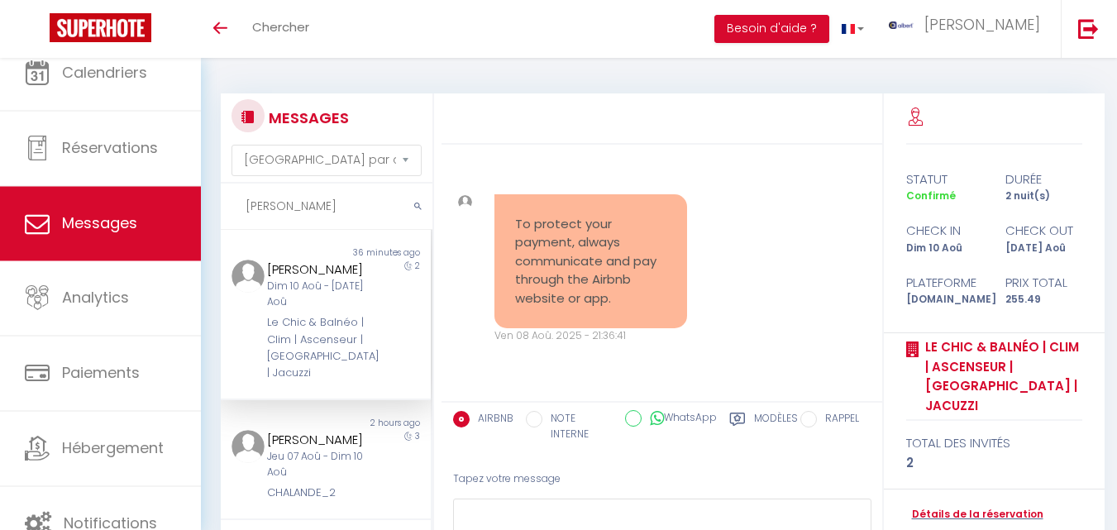
select select "message"
drag, startPoint x: 0, startPoint y: 0, endPoint x: 296, endPoint y: 199, distance: 356.9
click at [251, 208] on input "david" at bounding box center [327, 207] width 212 height 46
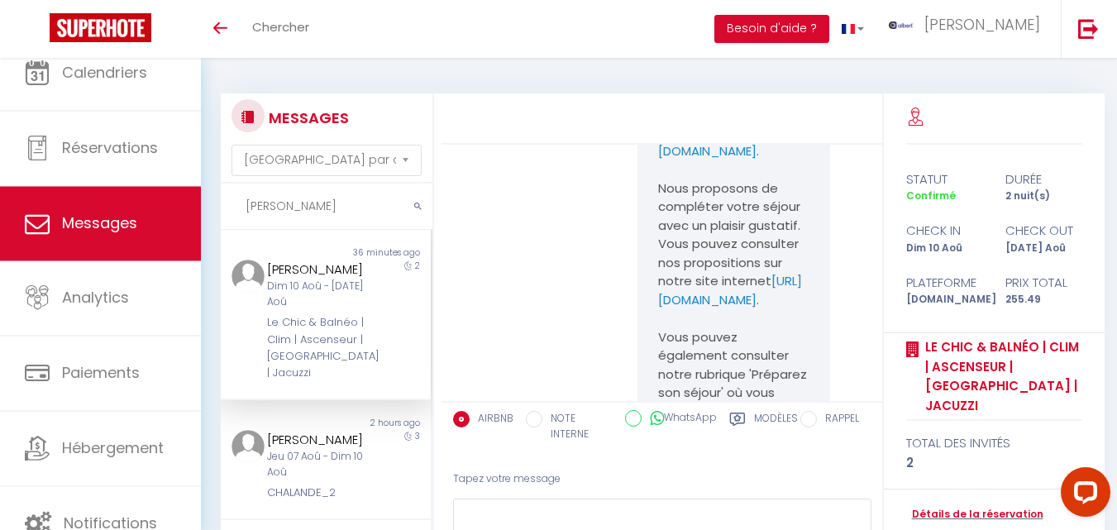
click at [315, 203] on input "david" at bounding box center [327, 207] width 212 height 46
click at [307, 208] on input "david" at bounding box center [327, 207] width 212 height 46
drag, startPoint x: 307, startPoint y: 208, endPoint x: 207, endPoint y: 206, distance: 100.1
click at [207, 206] on div "MESSAGES Trier par date de réservation Trier par date de message david Non lu 3…" at bounding box center [659, 350] width 916 height 584
paste input "Les Buttes"
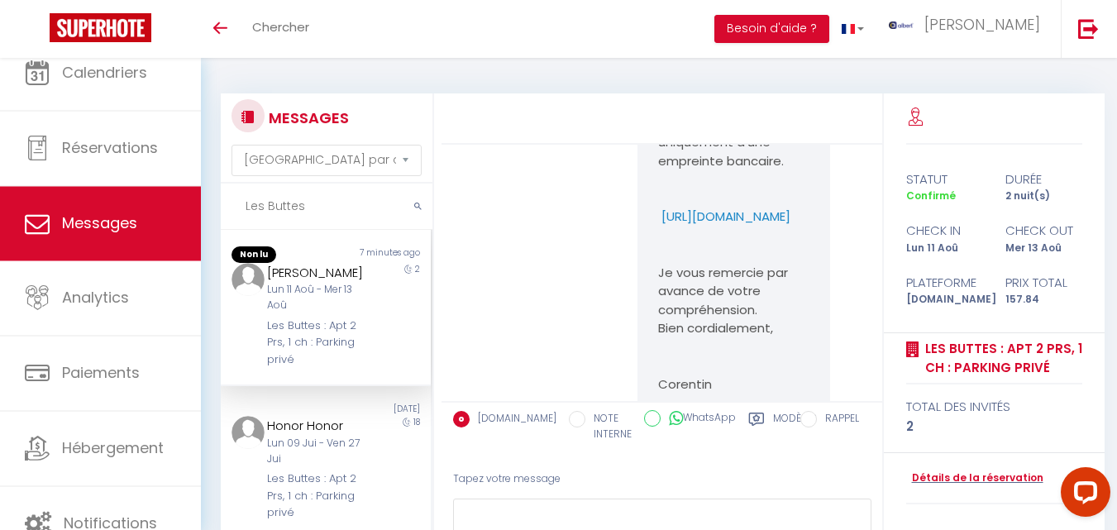
scroll to position [2134, 0]
type input "Les Buttes"
drag, startPoint x: 783, startPoint y: 293, endPoint x: 651, endPoint y: 275, distance: 133.5
click at [651, 275] on div "Bonjour franck, Je vous contacte au sujet de la caution pour votre réservation.…" at bounding box center [734, 150] width 193 height 525
copy p "https://superhote.com/applink/p/bLItCO7K"
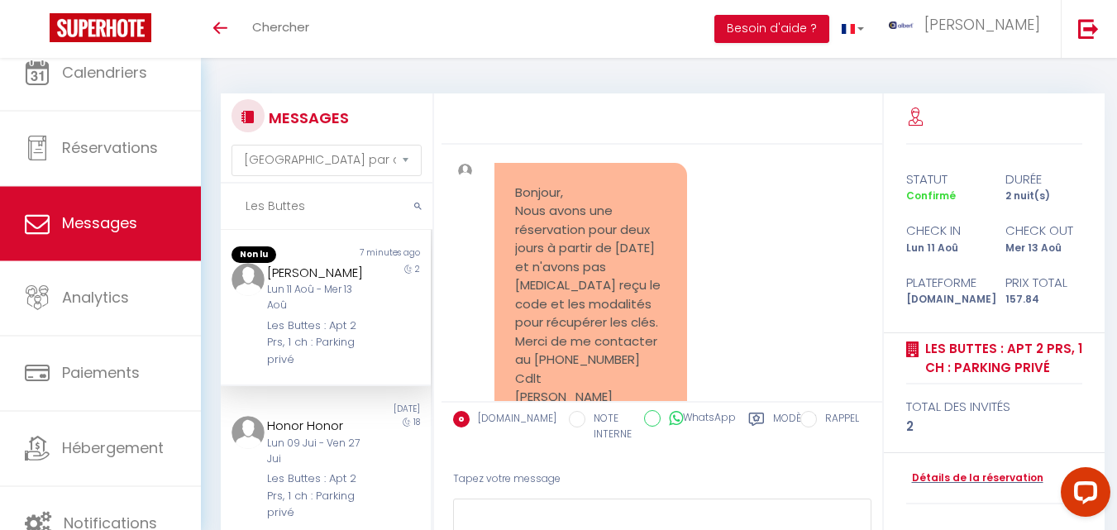
scroll to position [2475, 0]
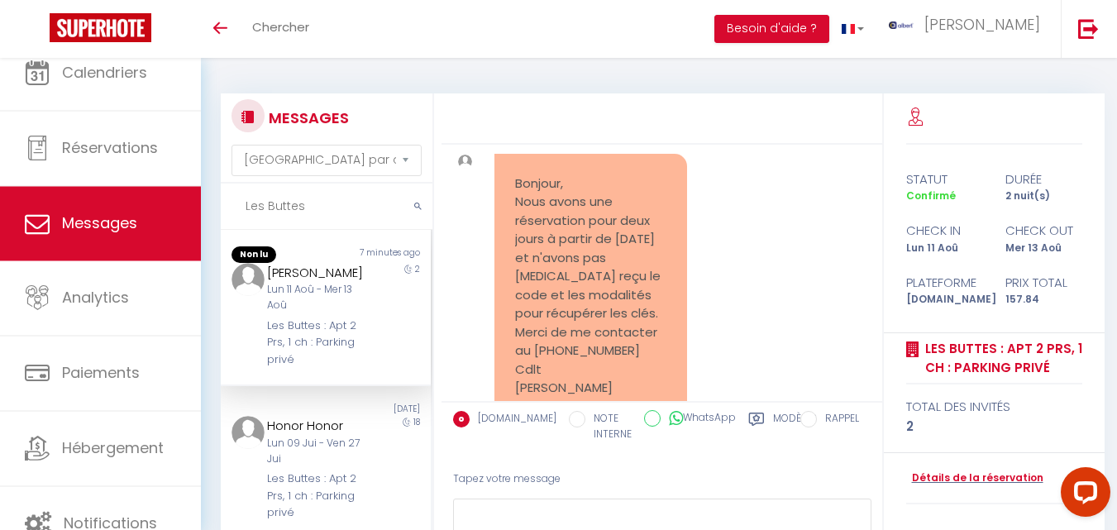
drag, startPoint x: 329, startPoint y: 202, endPoint x: 222, endPoint y: 207, distance: 106.8
click at [222, 207] on input "Les Buttes" at bounding box center [327, 207] width 212 height 46
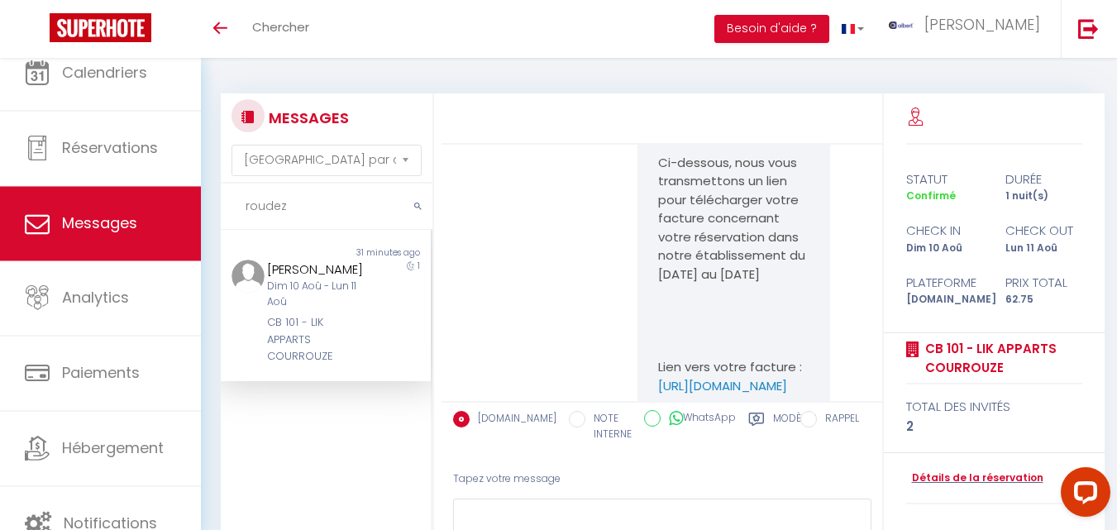
scroll to position [5205, 0]
type input "roudez"
drag, startPoint x: 764, startPoint y: 330, endPoint x: 655, endPoint y: 287, distance: 117.3
copy pre "https://superhote.com/applink/booking/J7NKeLJZIz/checkin"
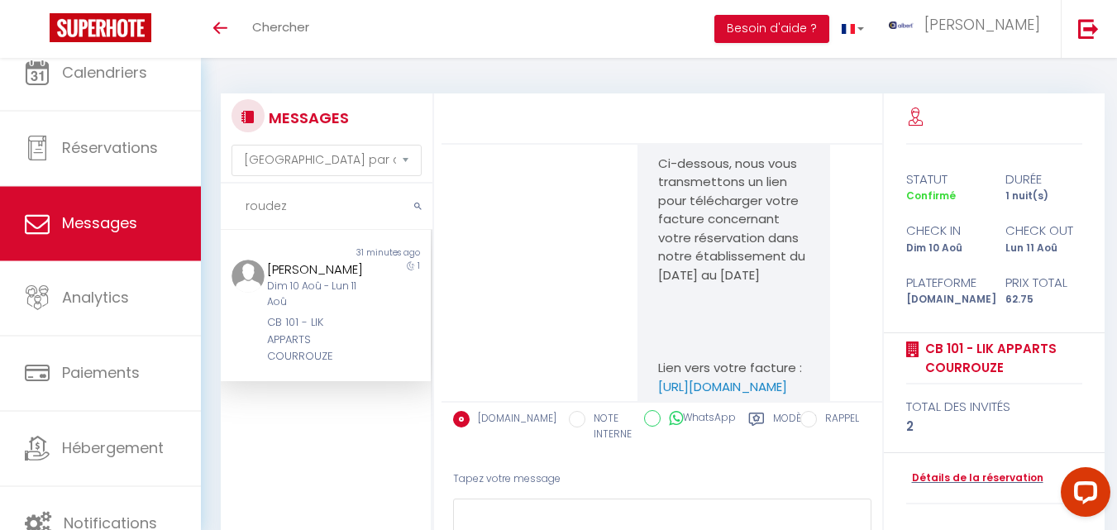
drag, startPoint x: 317, startPoint y: 287, endPoint x: 334, endPoint y: 296, distance: 19.6
click at [334, 280] on div "Masako Roudez" at bounding box center [317, 270] width 101 height 20
drag, startPoint x: 332, startPoint y: 378, endPoint x: 255, endPoint y: 345, distance: 83.7
click at [256, 345] on div "Masako Roudez Dim 10 Aoû - Lun 11 Aoû CB 101 - LIK APPARTS COURROUZE" at bounding box center [317, 313] width 122 height 106
copy div "CB 101 - LIK APPARTS COURROUZE"
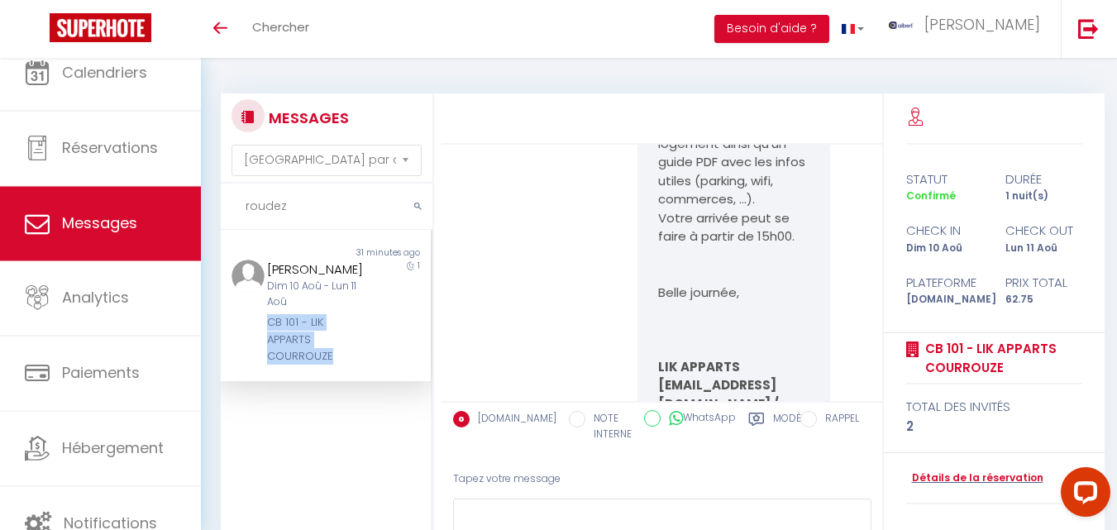
scroll to position [4053, 0]
drag, startPoint x: 777, startPoint y: 353, endPoint x: 653, endPoint y: 312, distance: 130.8
click at [658, 63] on p "https://superhote.com/applink/booking/J7NKeLJZIz/checkin" at bounding box center [733, 53] width 151 height 19
copy strong "https://superhote.com/applink/booking/J7NKeLJZIz/checkin"
drag, startPoint x: 331, startPoint y: 376, endPoint x: 304, endPoint y: 342, distance: 43.0
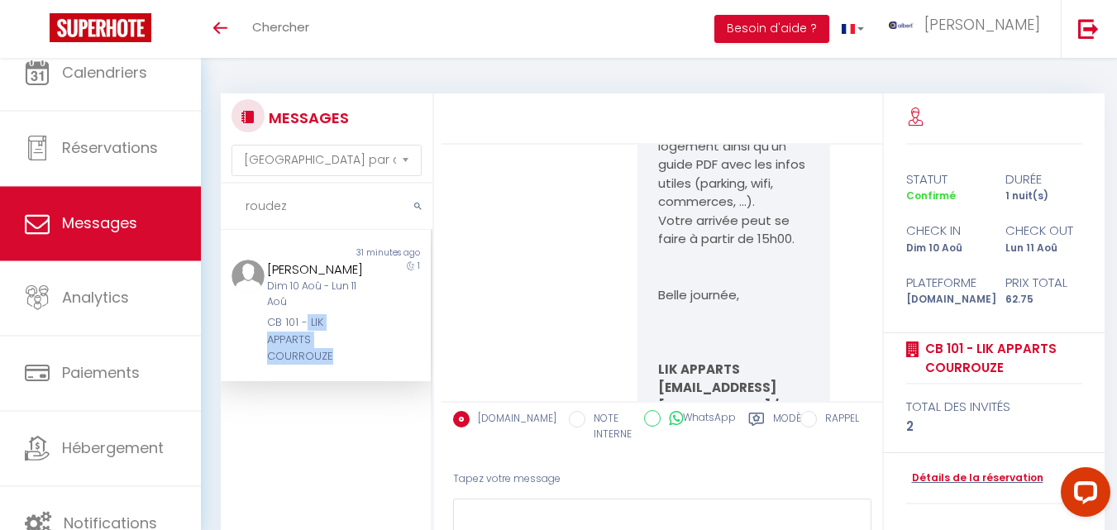
click at [304, 342] on div "CB 101 - LIK APPARTS COURROUZE" at bounding box center [317, 339] width 101 height 50
copy div "LIK APPARTS COURROUZE"
click at [984, 476] on link "Détails de la réservation" at bounding box center [974, 479] width 137 height 16
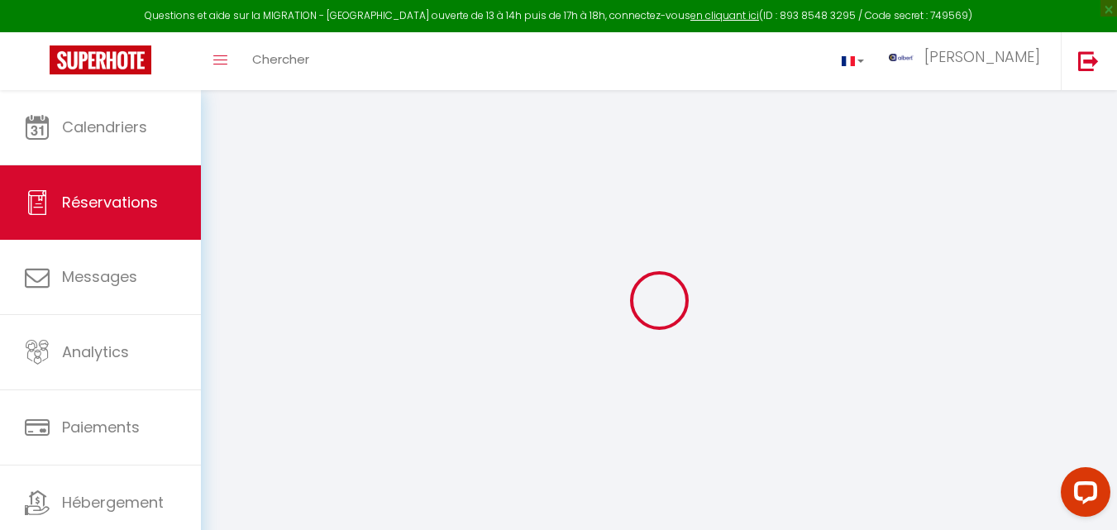
select select
checkbox input "false"
select select
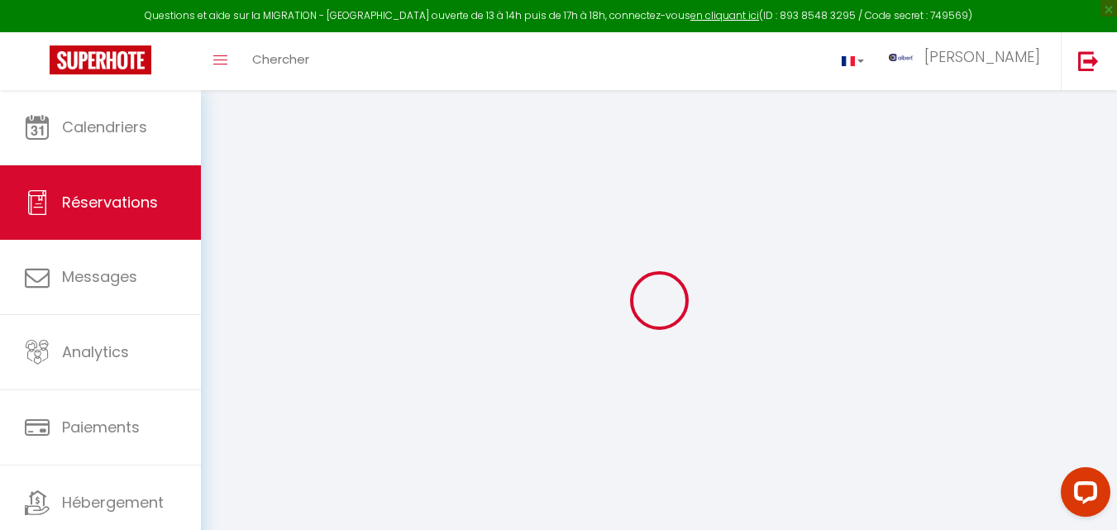
checkbox input "false"
select select
checkbox input "false"
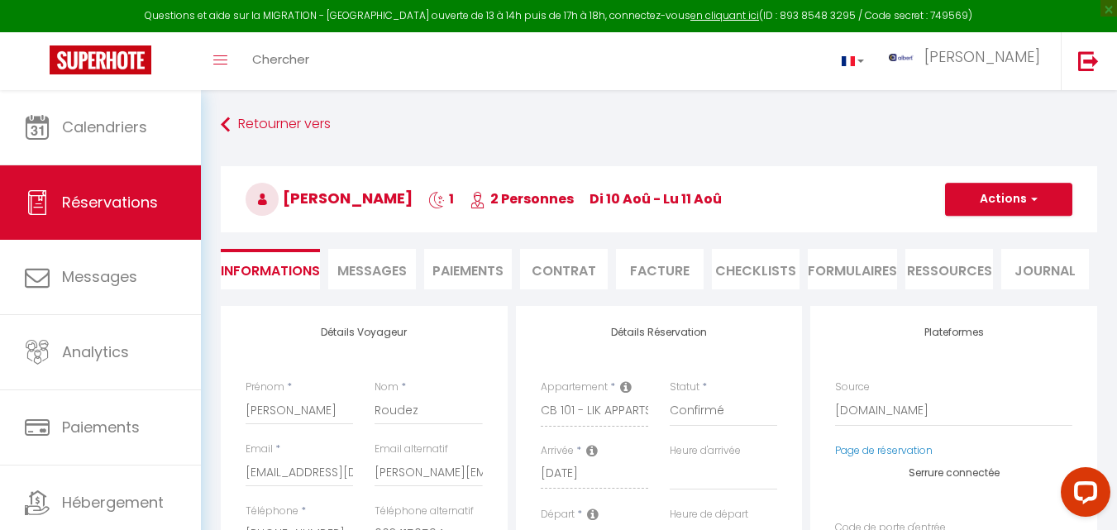
select select
checkbox input "false"
type textarea "Bonjour. J'espère que nous passerons bon séjour."
type input "0.65"
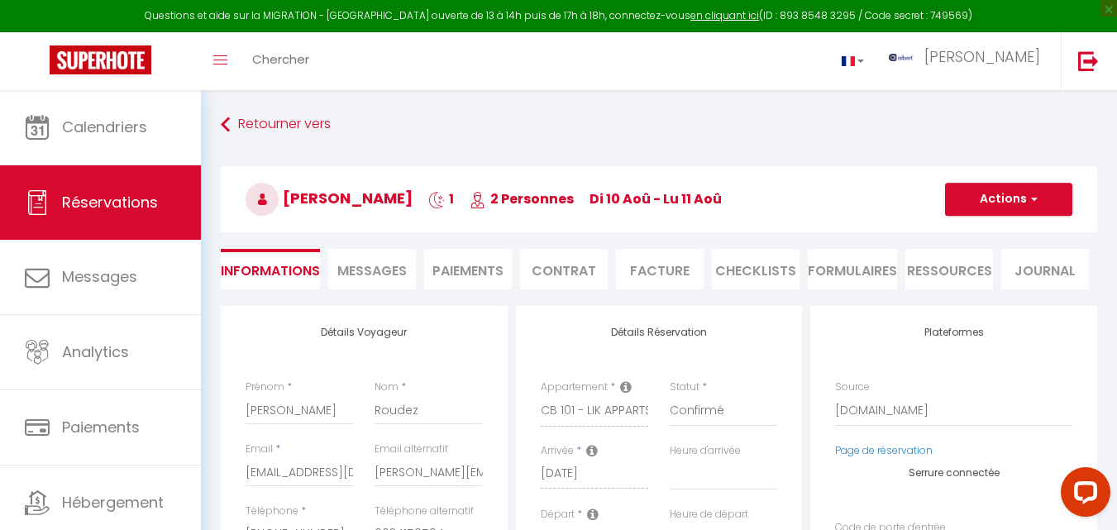
select select
checkbox input "false"
select select "19:00"
select select "10:30"
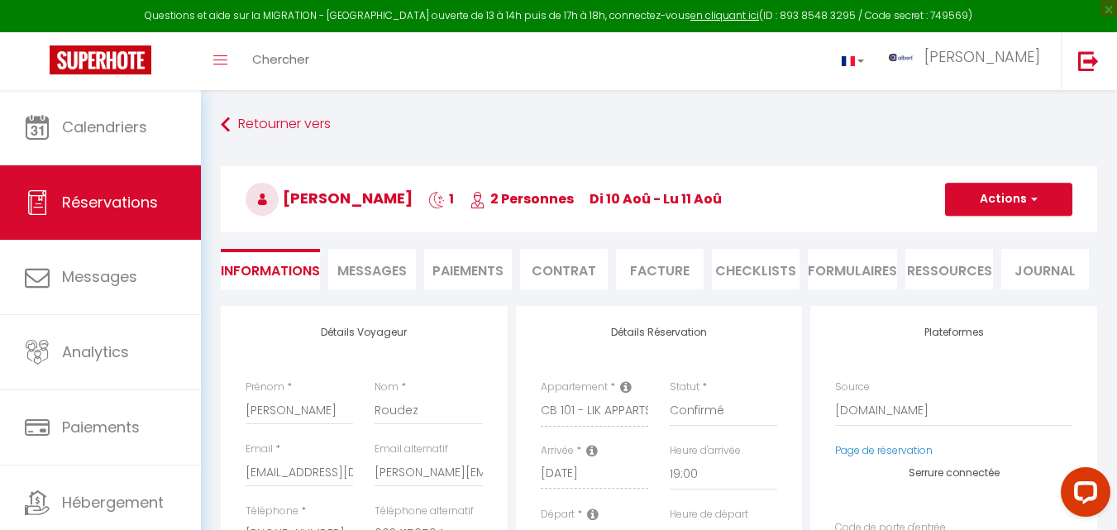
click at [394, 267] on span "Messages" at bounding box center [371, 270] width 69 height 19
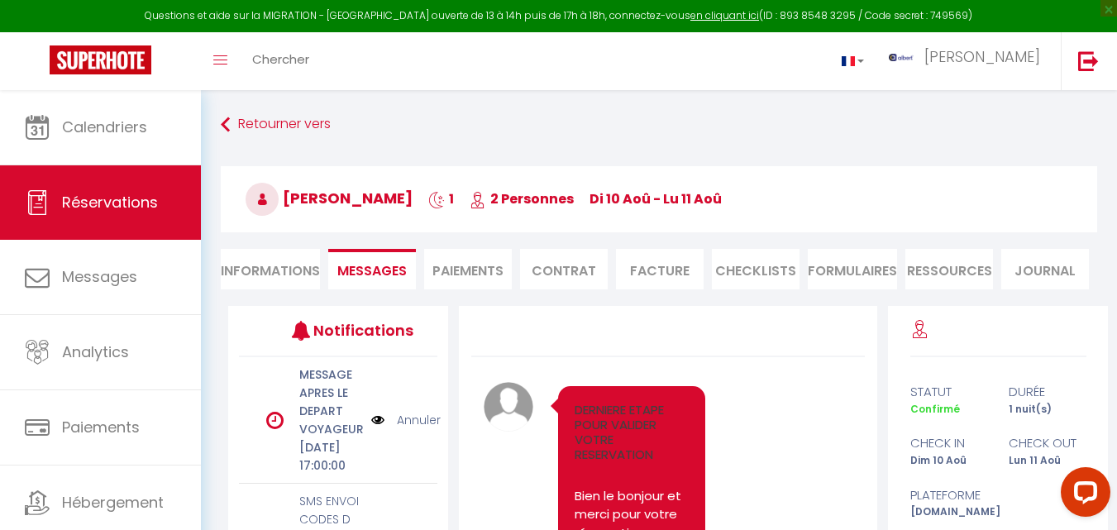
click at [308, 251] on li "Informations" at bounding box center [270, 269] width 99 height 41
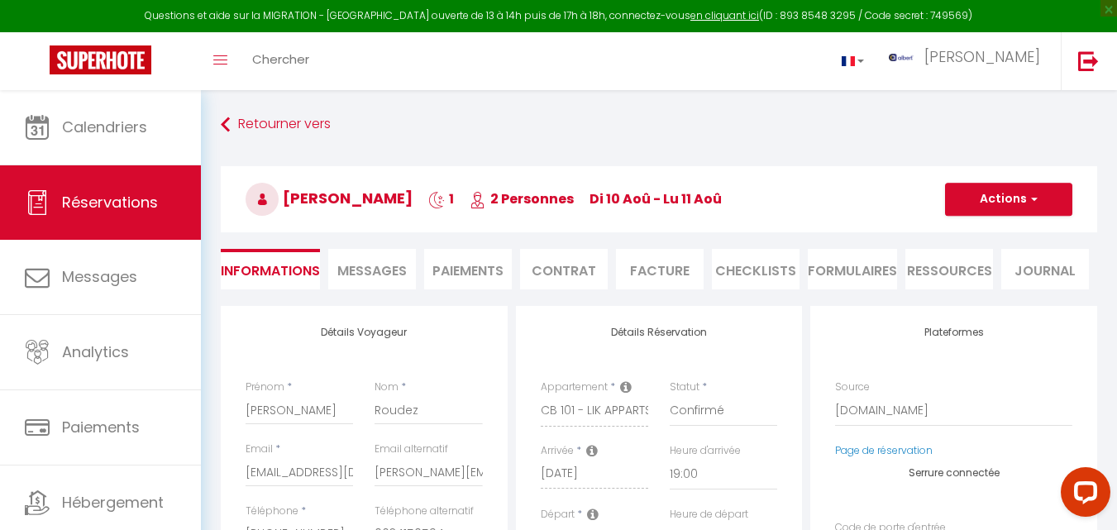
click at [380, 278] on span "Messages" at bounding box center [371, 270] width 69 height 19
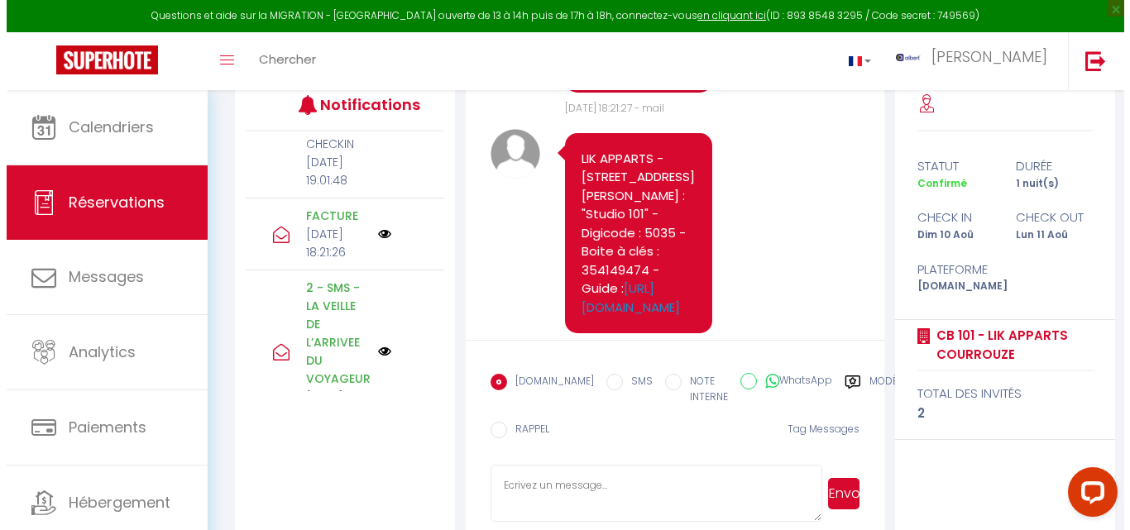
scroll to position [485, 0]
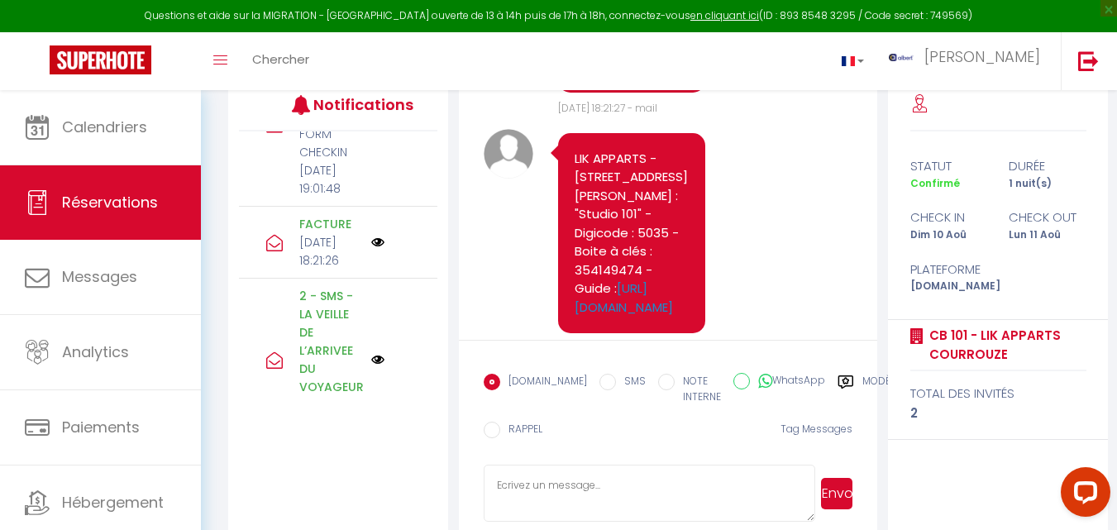
click at [371, 131] on img at bounding box center [377, 124] width 13 height 13
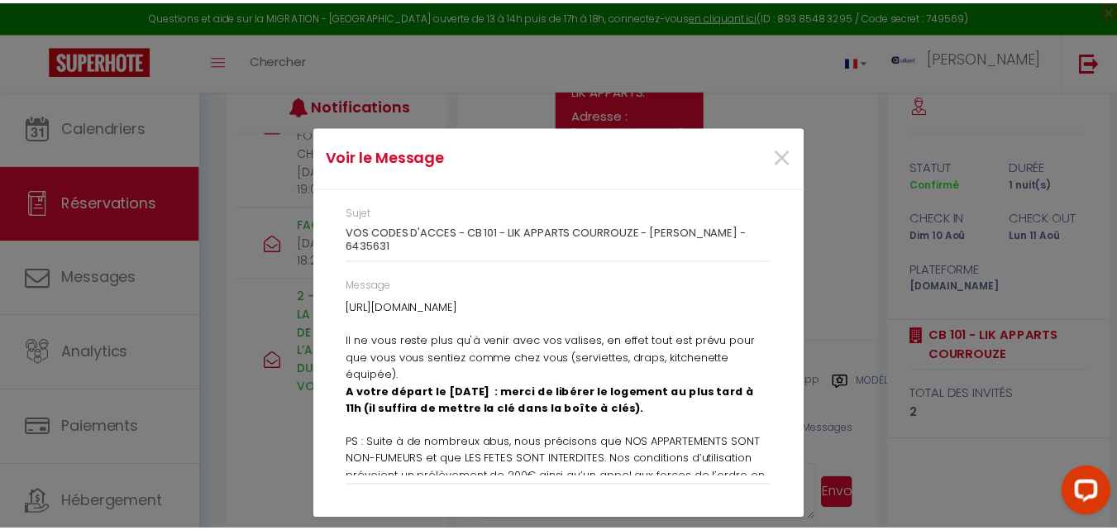
scroll to position [0, 0]
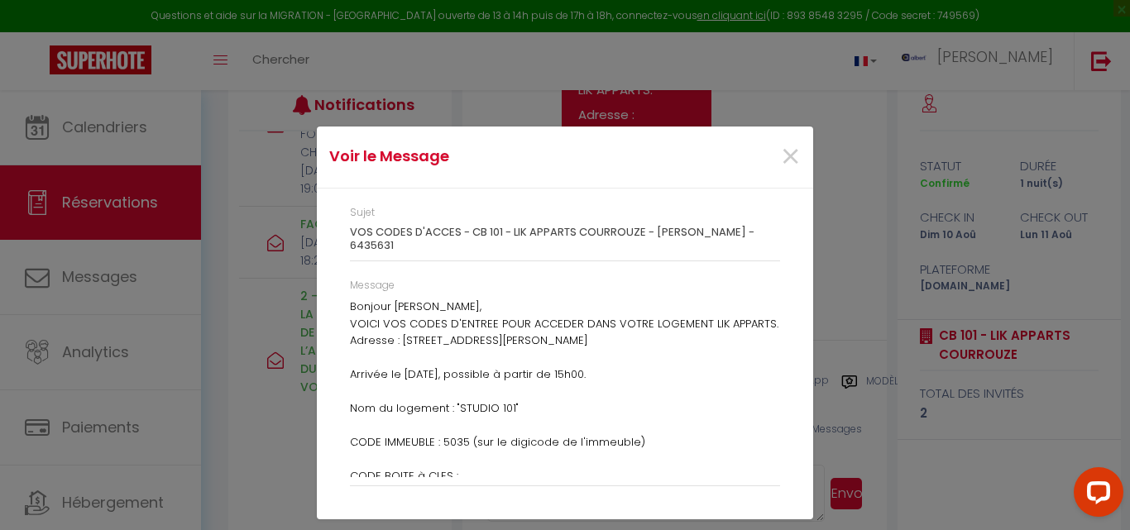
drag, startPoint x: 476, startPoint y: 468, endPoint x: 350, endPoint y: 312, distance: 200.6
click at [350, 312] on div "Bonjour Masako, VOICI VOS CODES D'ENTREE POUR ACCEDER DANS VOTRE LOGEMENT LIK A…" at bounding box center [565, 388] width 430 height 179
copy div "Bonjour Masako, VOICI VOS CODES D'ENTREE POUR ACCEDER DANS VOTRE LOGEMENT LIK A…"
click at [485, 109] on div "Voir le Message × Sujet VOS CODES D'ACCES - CB 101 - LIK APPARTS COURROUZE - Ma…" at bounding box center [565, 265] width 496 height 530
click at [786, 152] on span "×" at bounding box center [790, 157] width 21 height 50
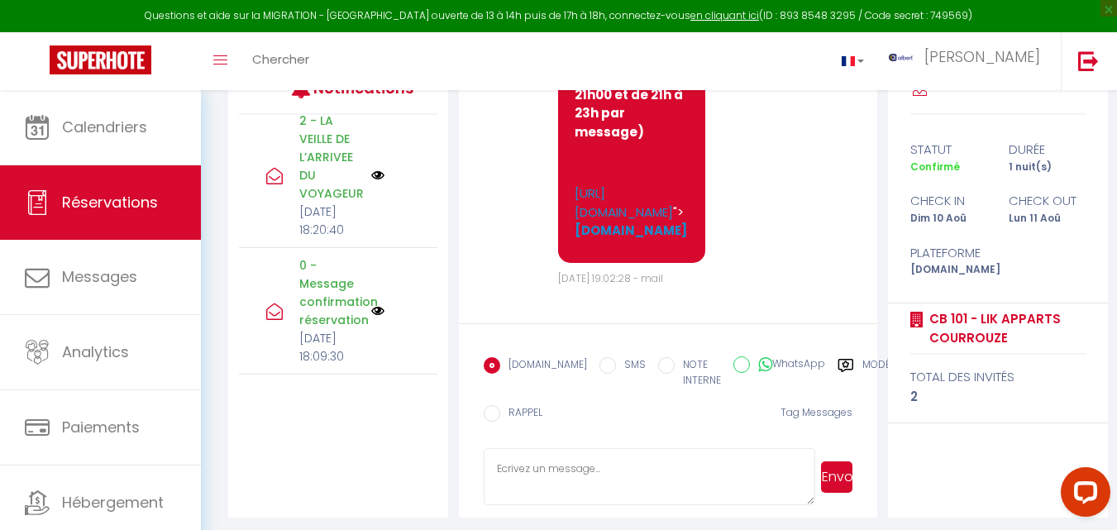
scroll to position [11341, 0]
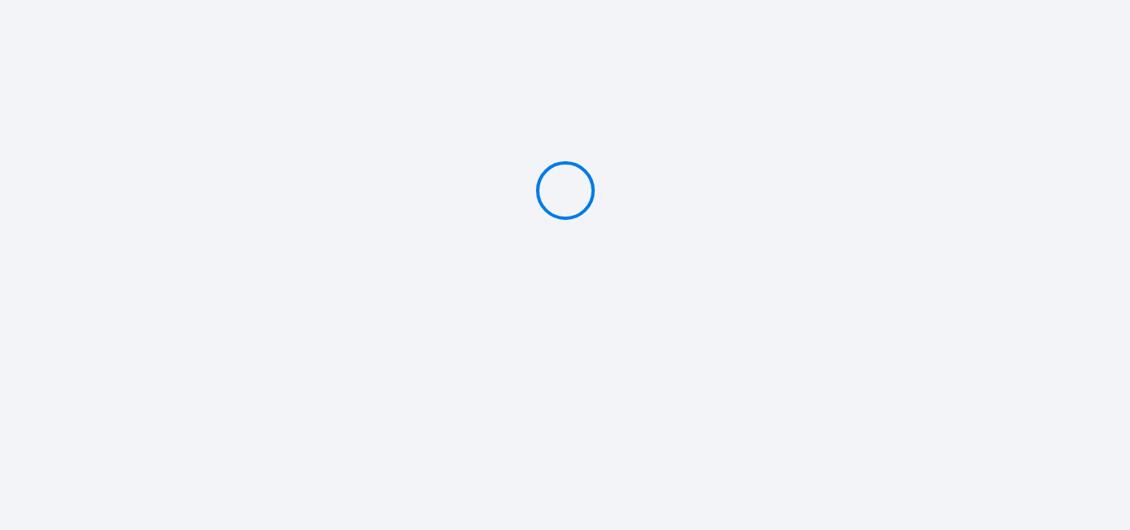
type input "Caution 400 €"
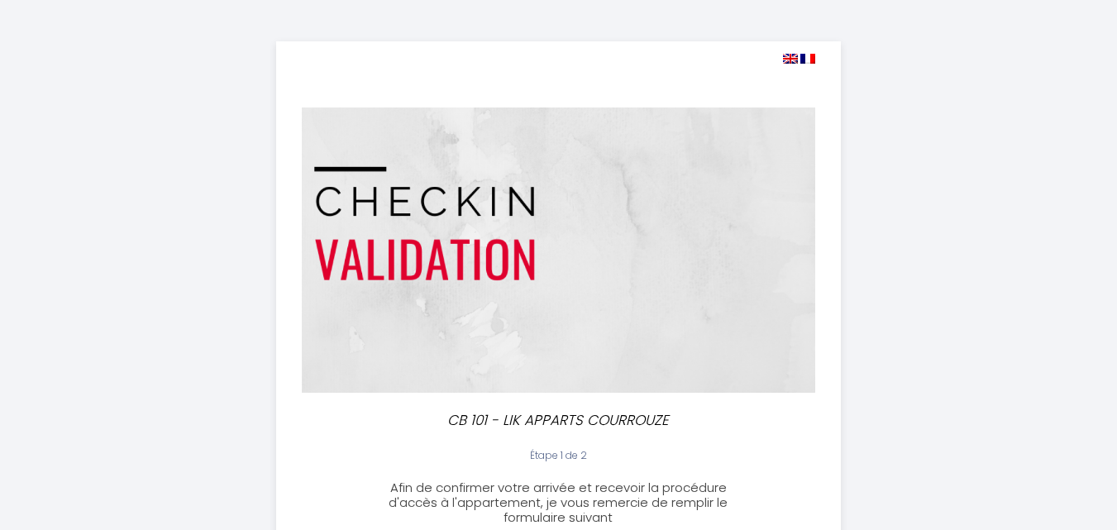
select select "19:00"
select select "10:30"
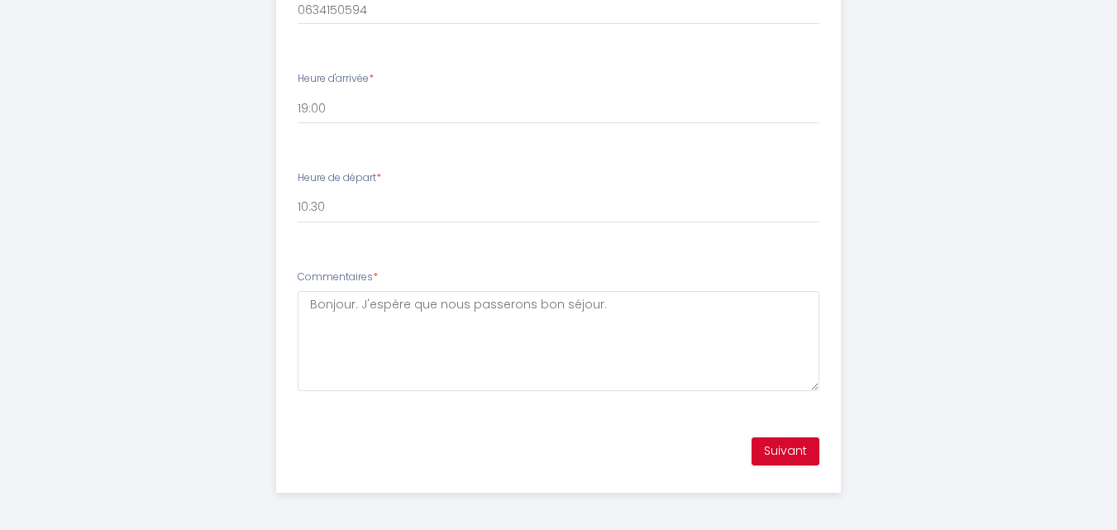
scroll to position [859, 0]
click at [773, 440] on button "Suivant" at bounding box center [786, 447] width 68 height 28
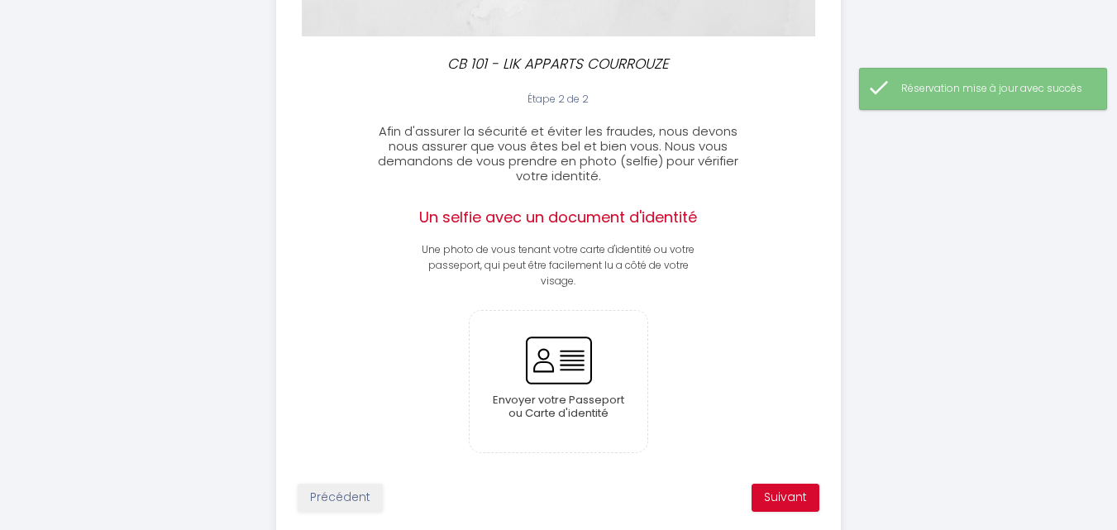
scroll to position [407, 0]
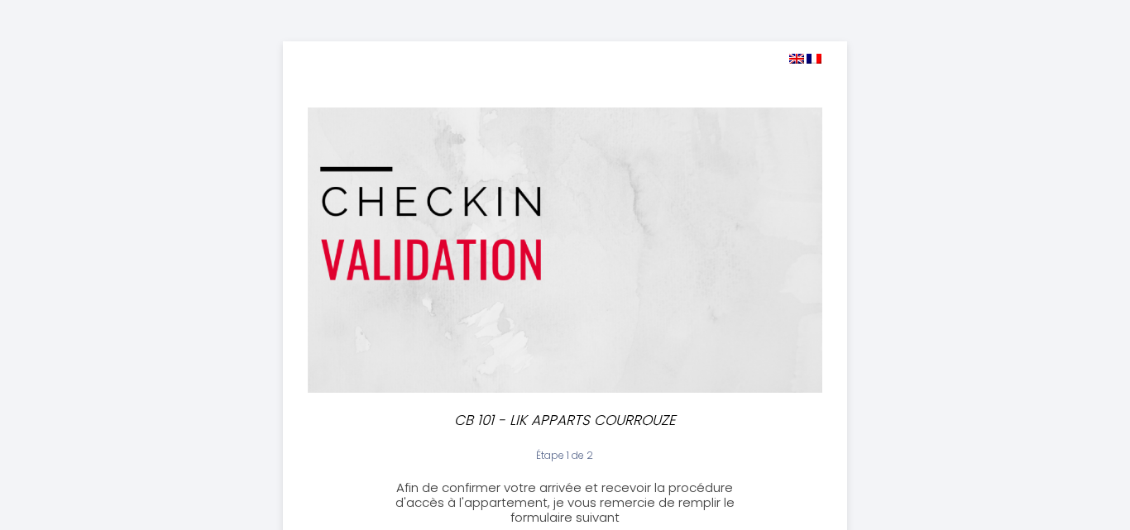
select select "19:00"
select select "10:30"
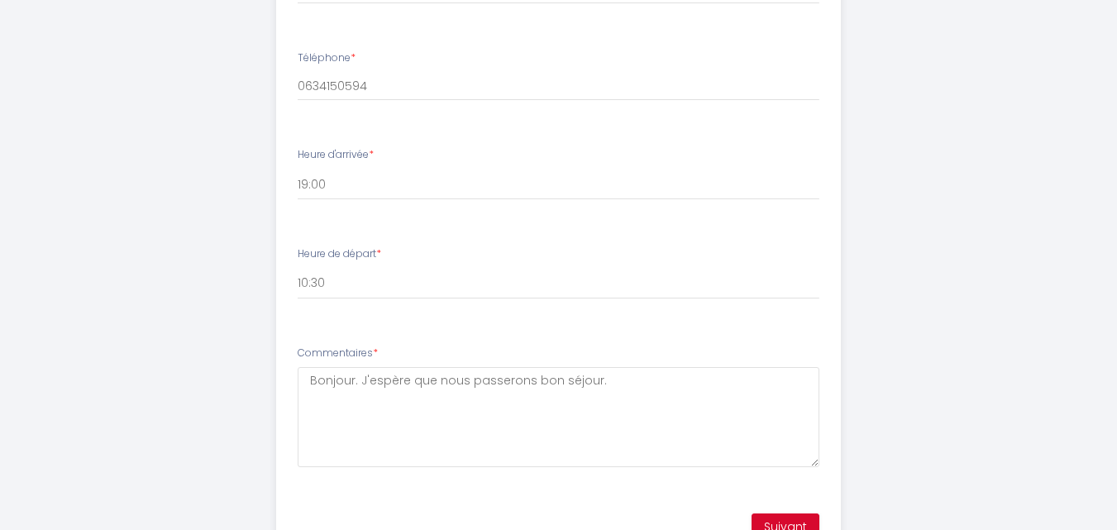
scroll to position [859, 0]
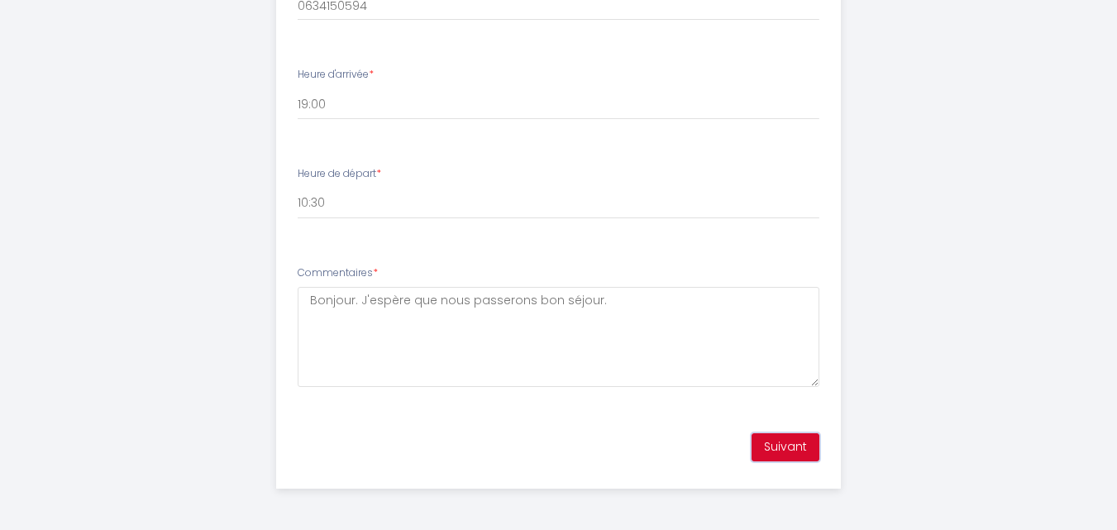
click at [786, 450] on button "Suivant" at bounding box center [786, 447] width 68 height 28
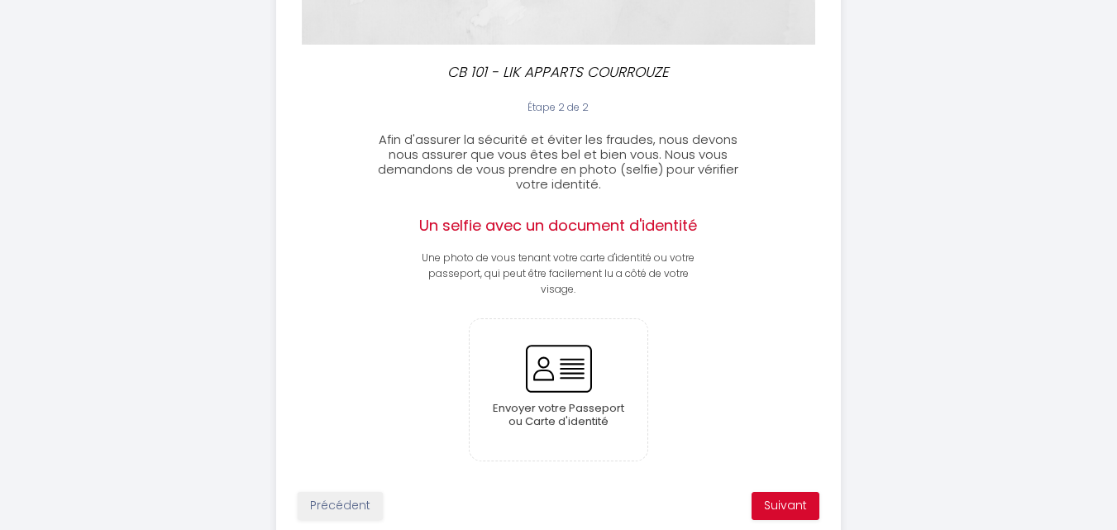
scroll to position [407, 0]
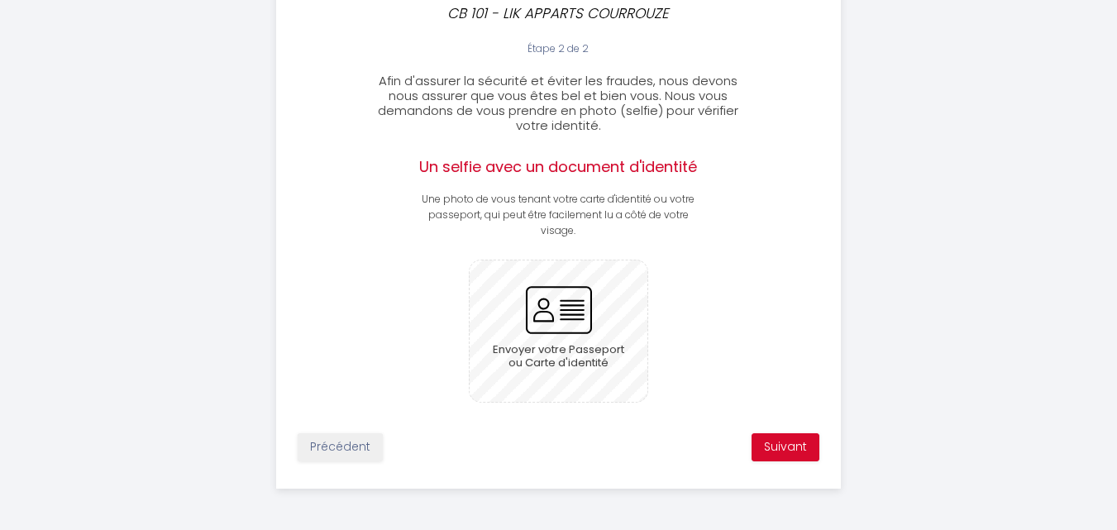
click at [574, 316] on input "file" at bounding box center [559, 331] width 178 height 141
click at [619, 285] on input "file" at bounding box center [559, 331] width 178 height 141
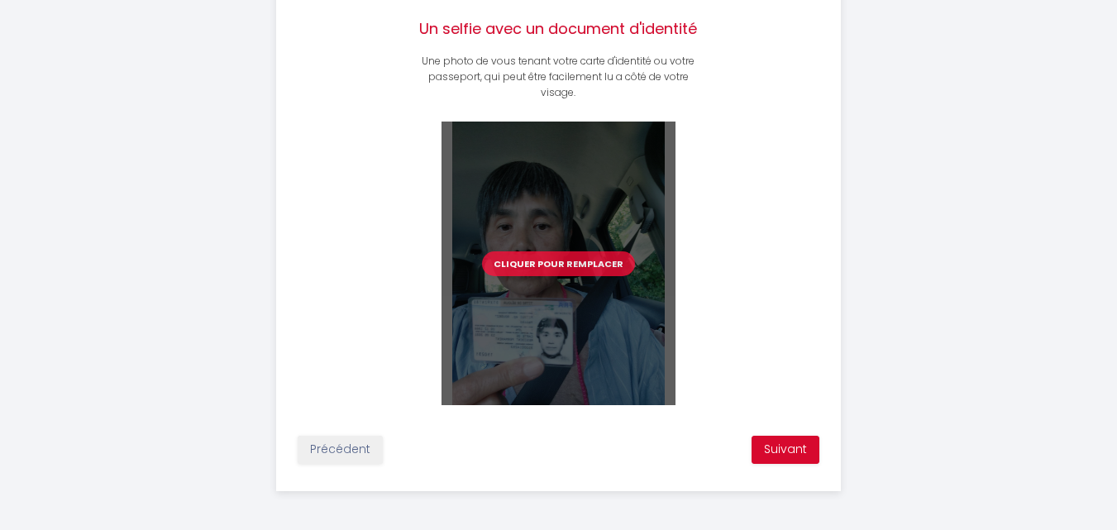
scroll to position [547, 0]
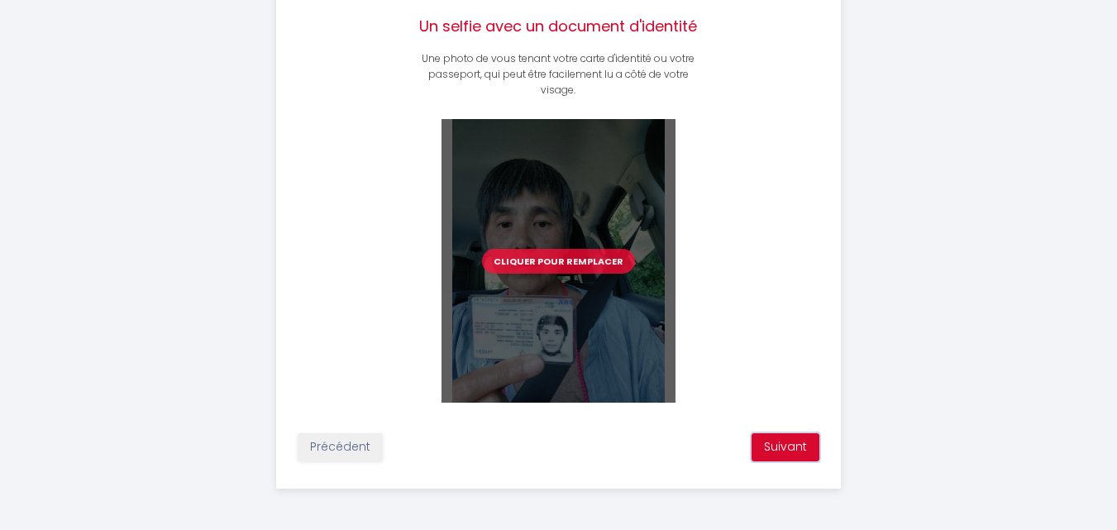
click at [803, 445] on button "Suivant" at bounding box center [786, 447] width 68 height 28
